Goal: Task Accomplishment & Management: Use online tool/utility

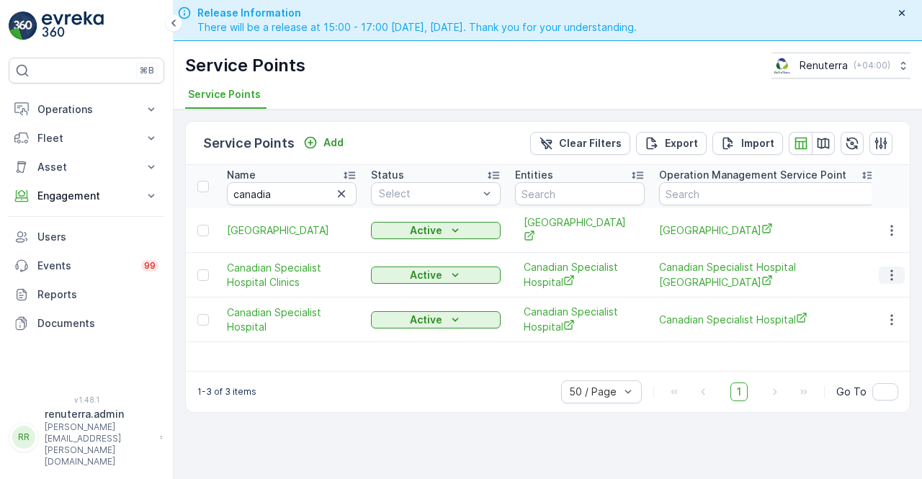
click at [889, 273] on icon "button" at bounding box center [891, 275] width 14 height 14
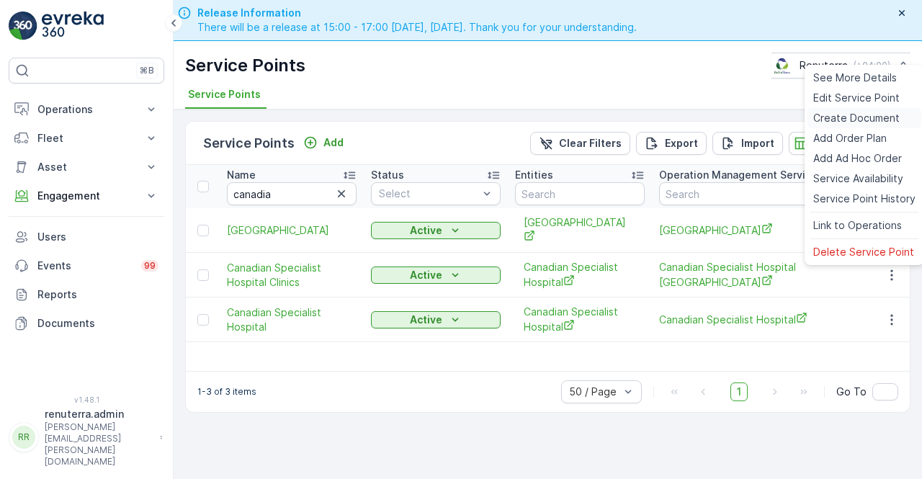
click at [830, 122] on span "Create Document" at bounding box center [856, 118] width 86 height 14
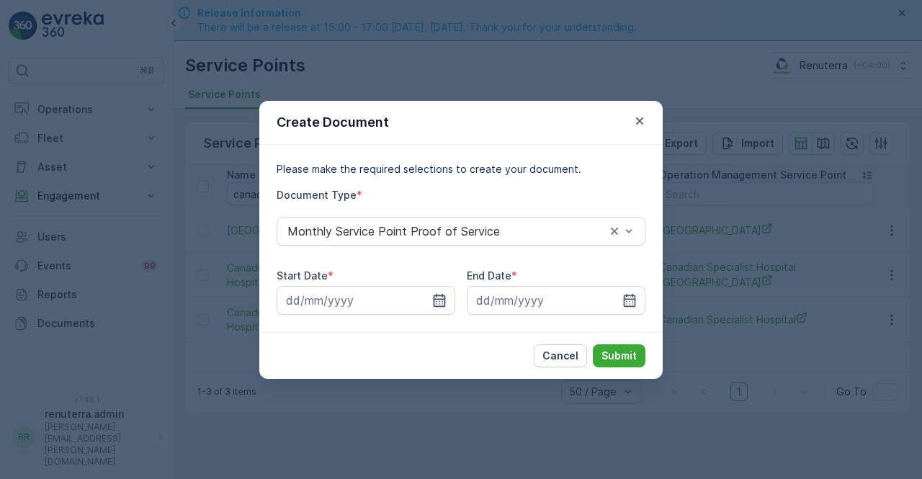
click at [444, 303] on div at bounding box center [366, 300] width 179 height 29
click at [443, 310] on input at bounding box center [366, 300] width 179 height 29
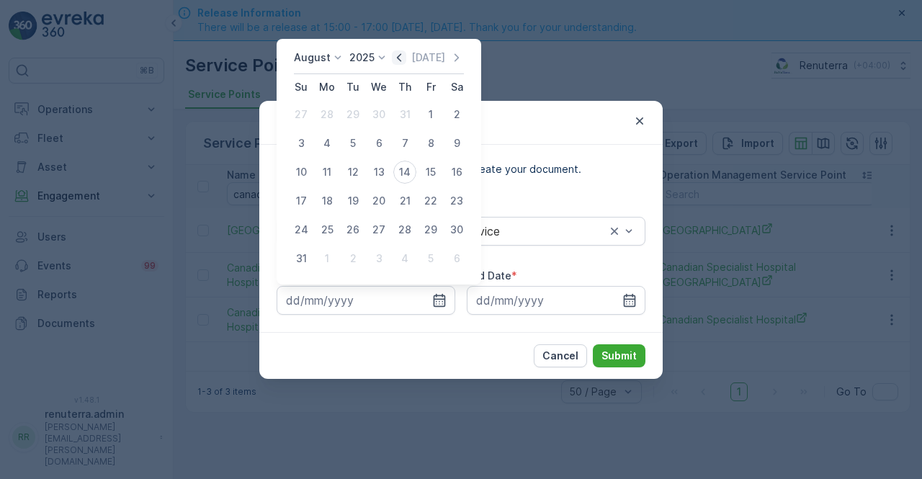
click at [411, 61] on div "[DATE]" at bounding box center [428, 57] width 72 height 14
click at [406, 57] on icon "button" at bounding box center [399, 57] width 14 height 14
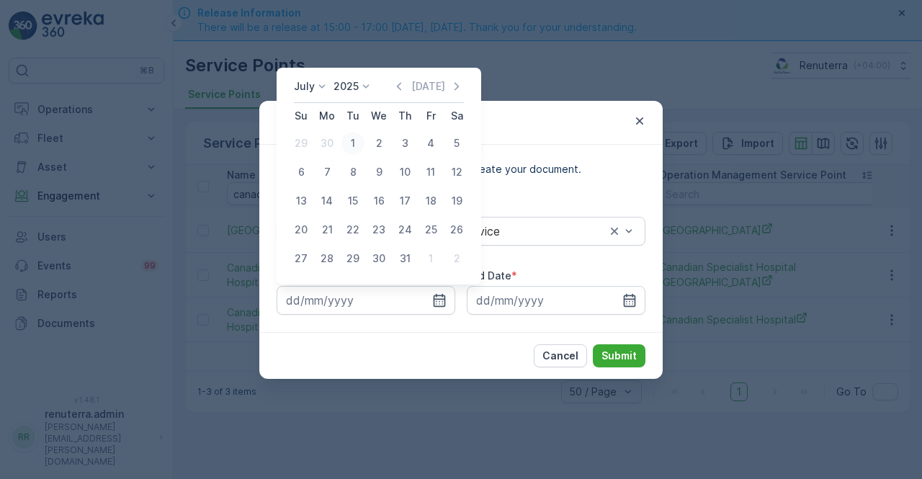
click at [355, 142] on div "1" at bounding box center [352, 143] width 23 height 23
type input "[DATE]"
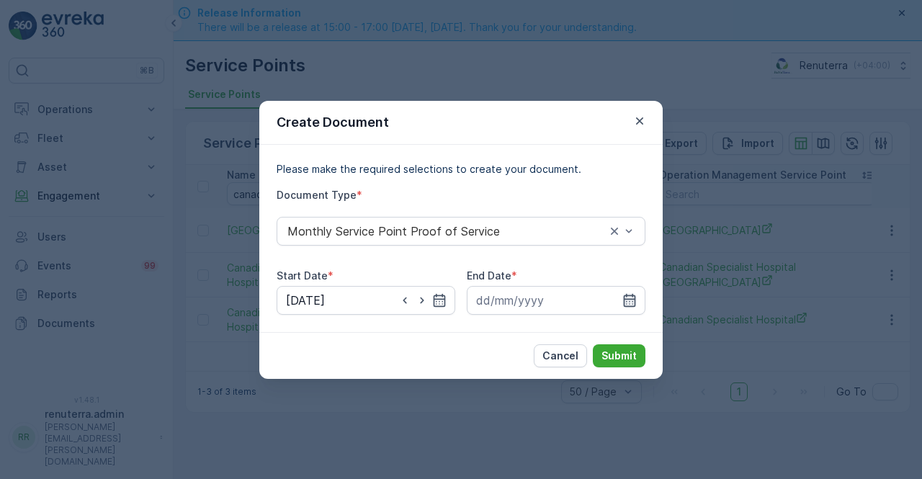
click at [632, 299] on icon "button" at bounding box center [630, 299] width 12 height 13
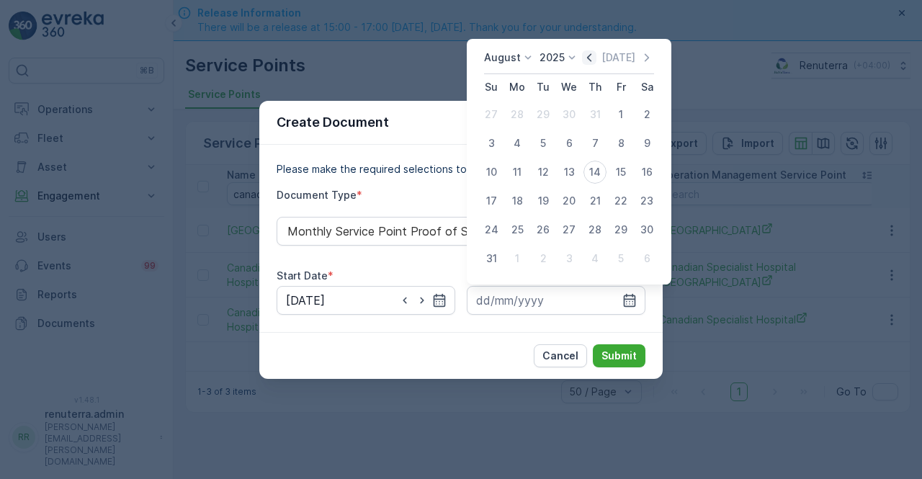
drag, startPoint x: 595, startPoint y: 63, endPoint x: 593, endPoint y: 80, distance: 17.4
click at [593, 65] on icon "button" at bounding box center [589, 57] width 14 height 14
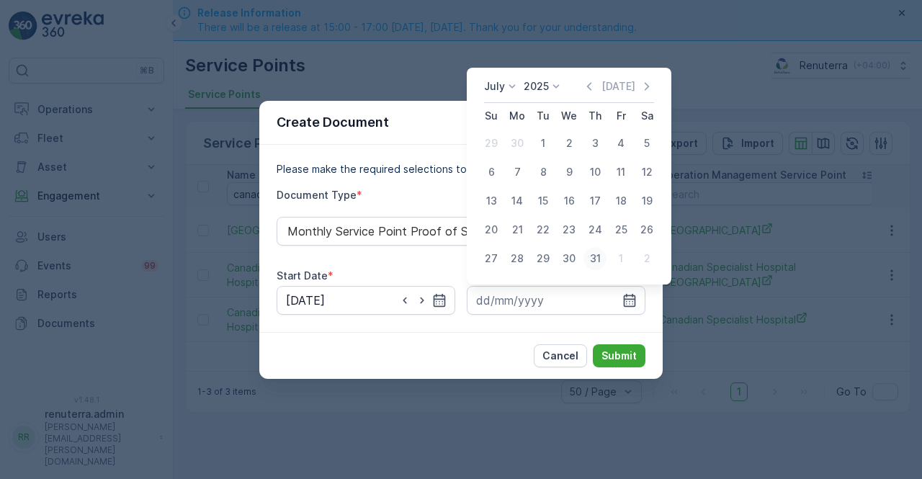
click at [593, 259] on div "31" at bounding box center [594, 258] width 23 height 23
type input "[DATE]"
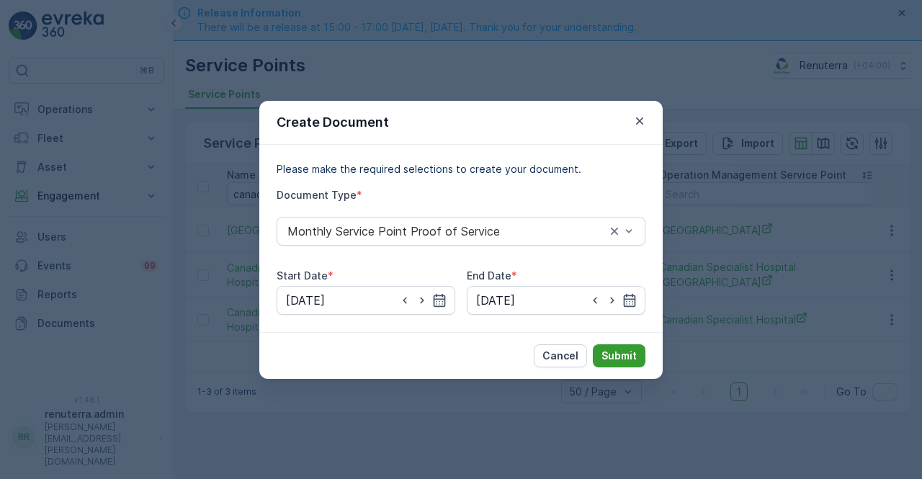
click at [615, 349] on p "Submit" at bounding box center [618, 356] width 35 height 14
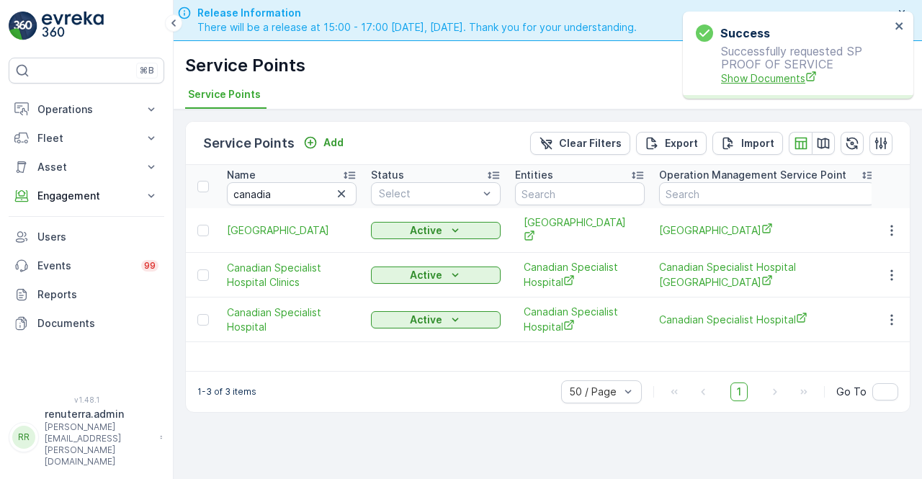
click at [788, 81] on span "Show Documents" at bounding box center [805, 78] width 169 height 15
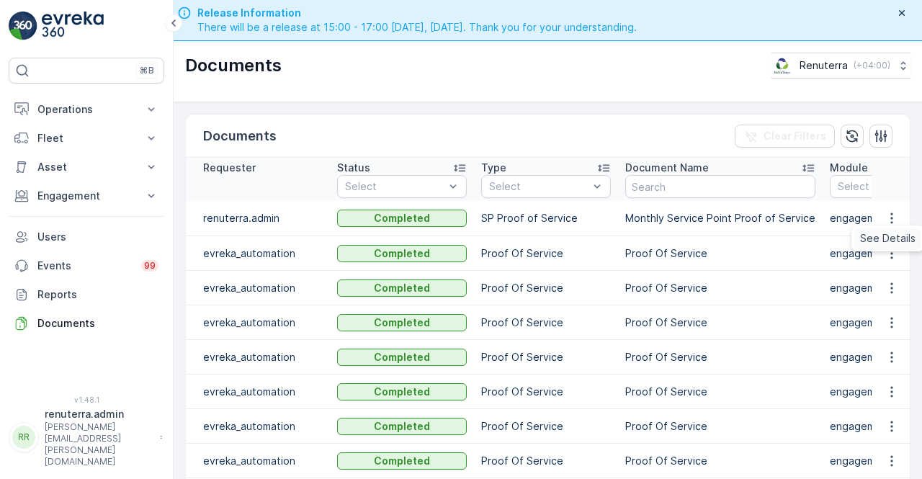
click at [890, 233] on span "See Details" at bounding box center [887, 238] width 55 height 14
